Goal: Navigation & Orientation: Find specific page/section

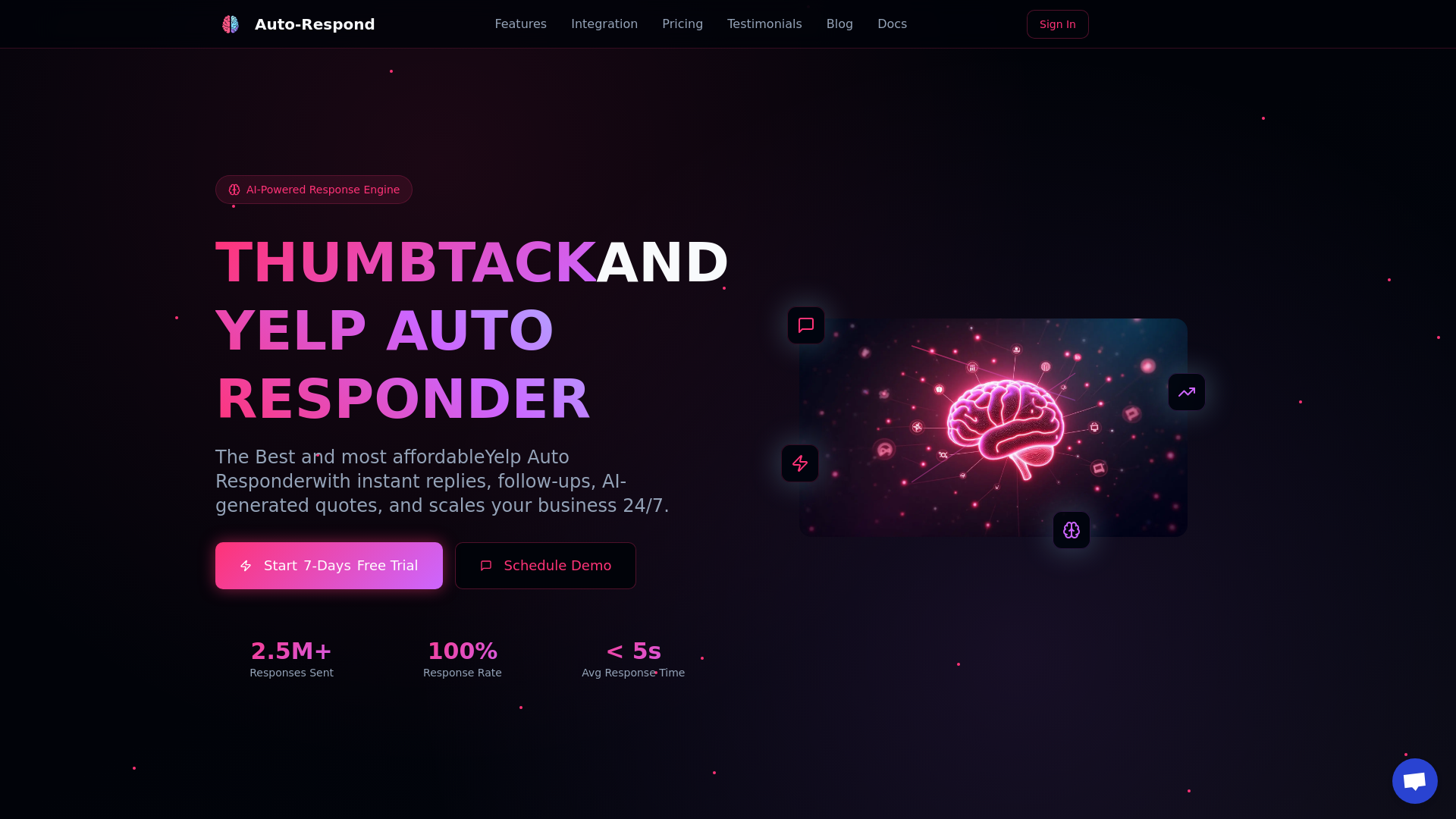
click at [826, 24] on link "Blog" at bounding box center [840, 24] width 27 height 18
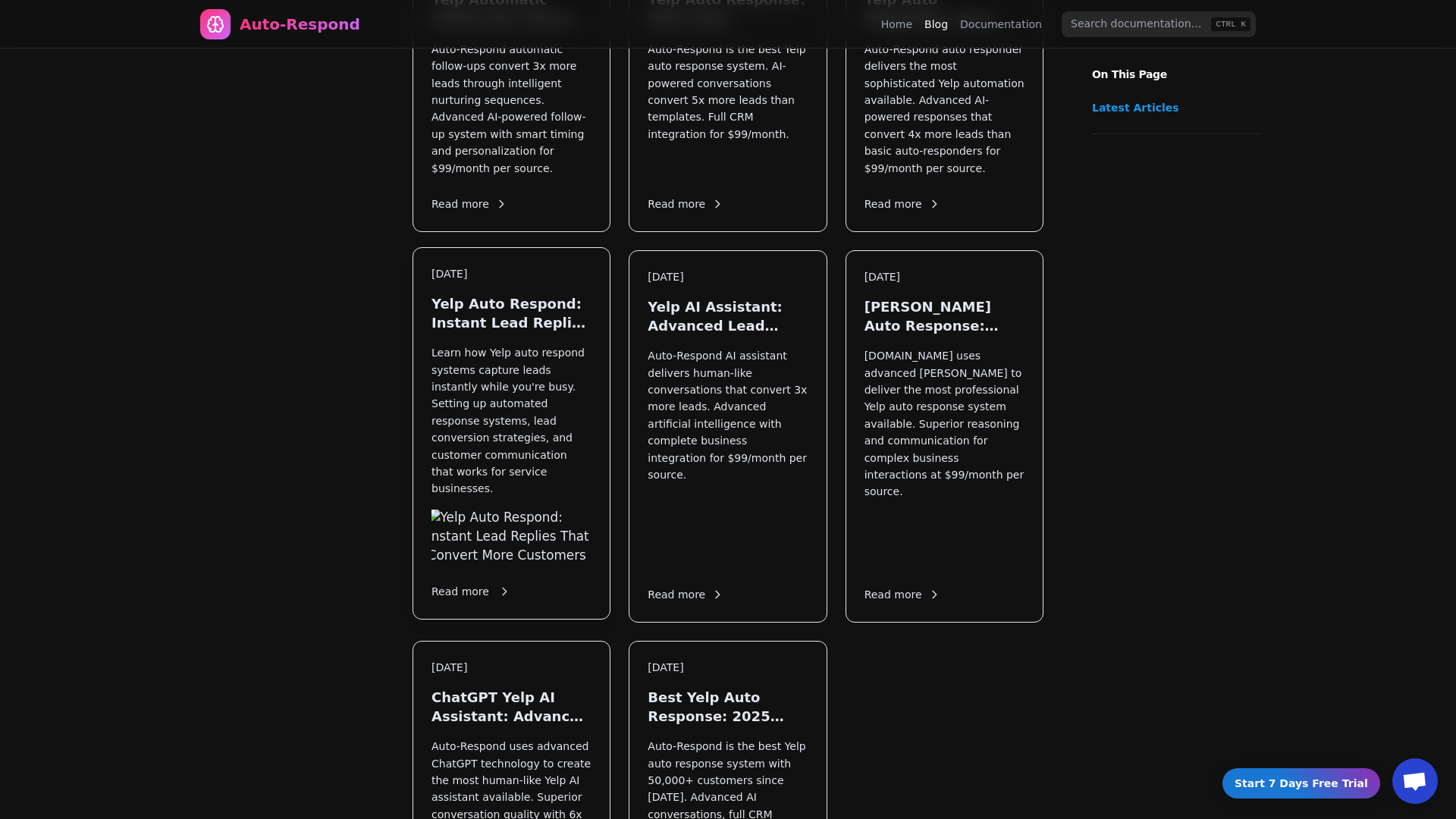
scroll to position [1798, 0]
